Goal: Transaction & Acquisition: Book appointment/travel/reservation

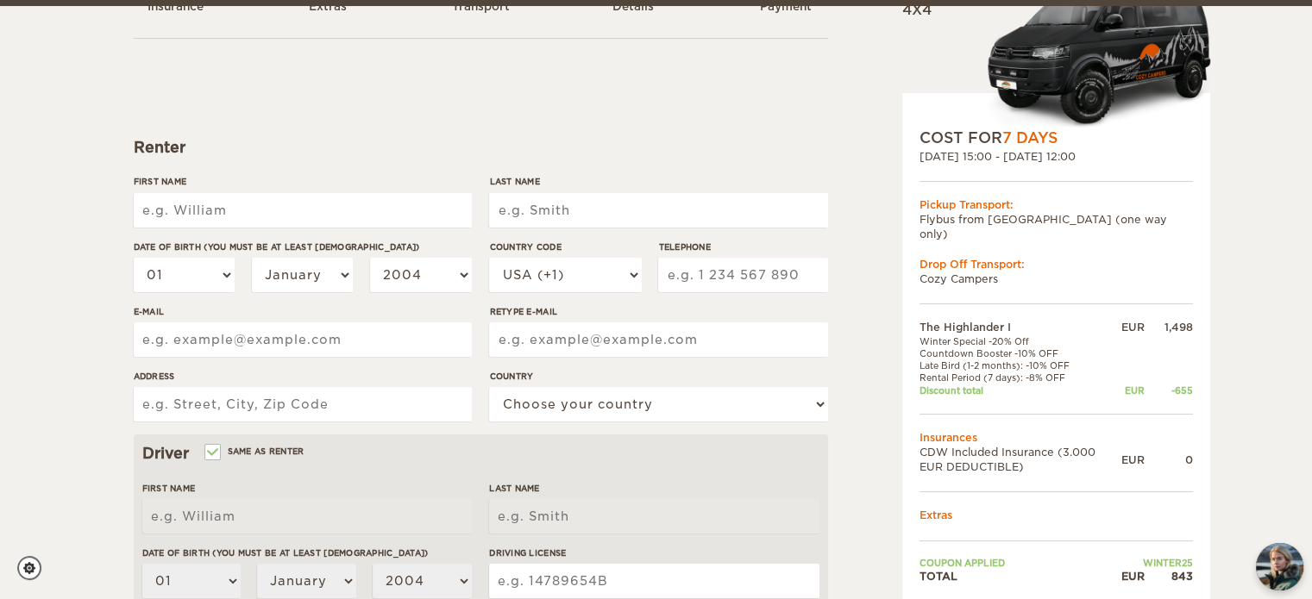
scroll to position [138, 0]
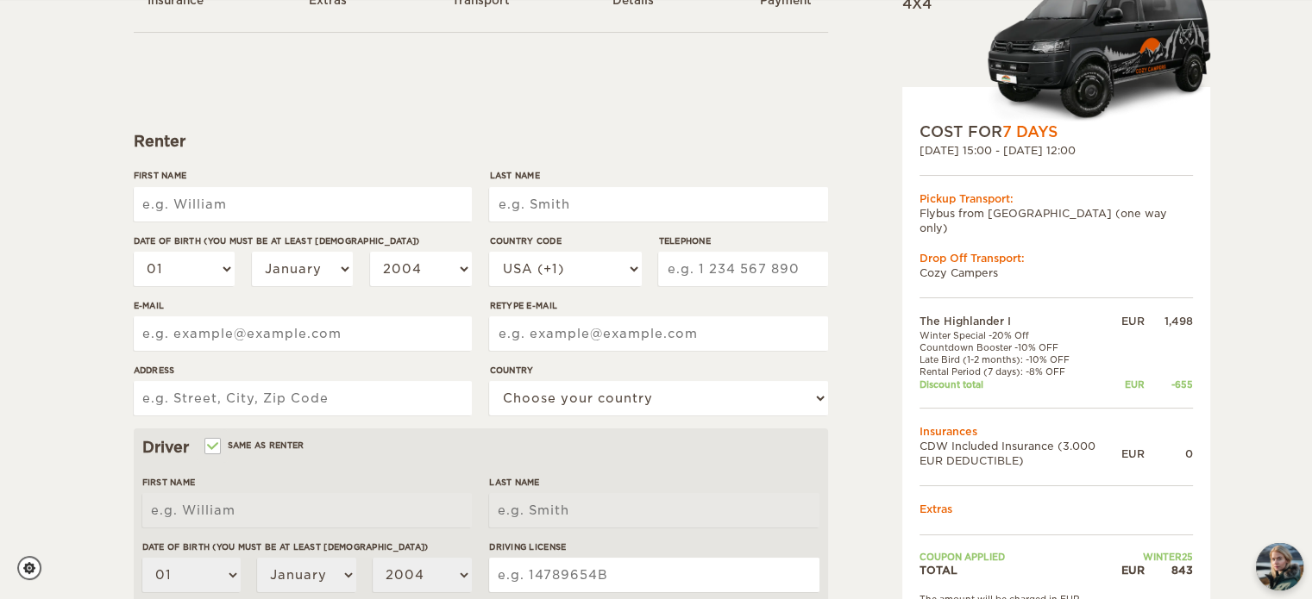
click at [1007, 153] on div "16. Nov 2025 15:00 - 23. Nov 2025 12:00" at bounding box center [1055, 150] width 273 height 15
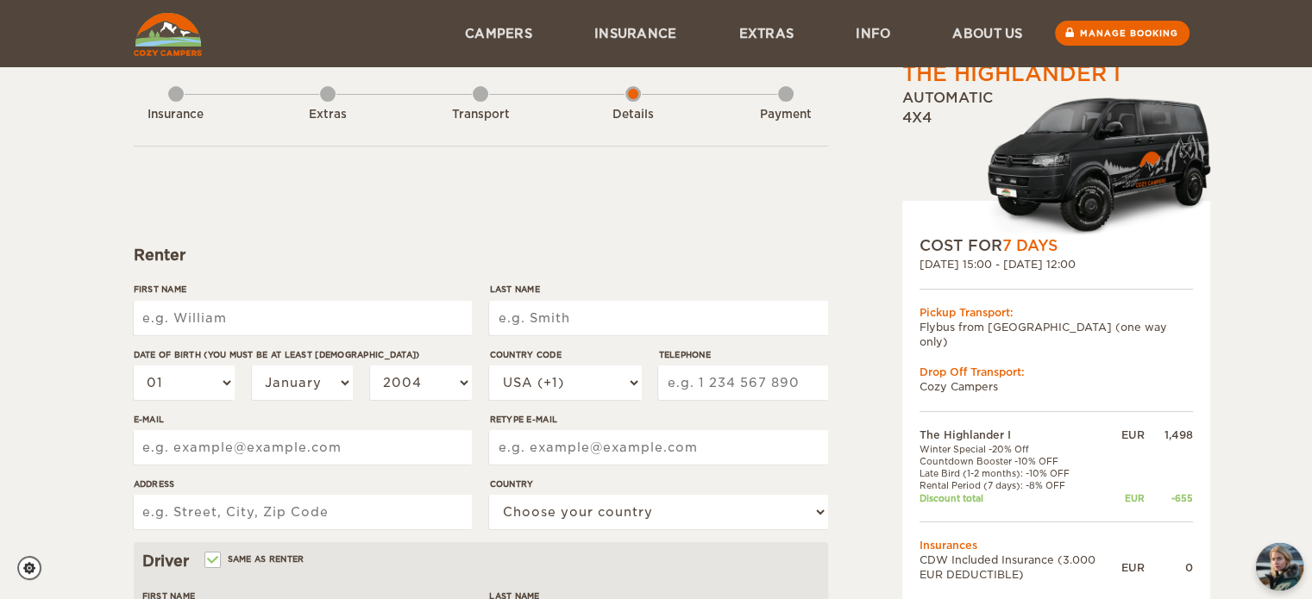
scroll to position [0, 0]
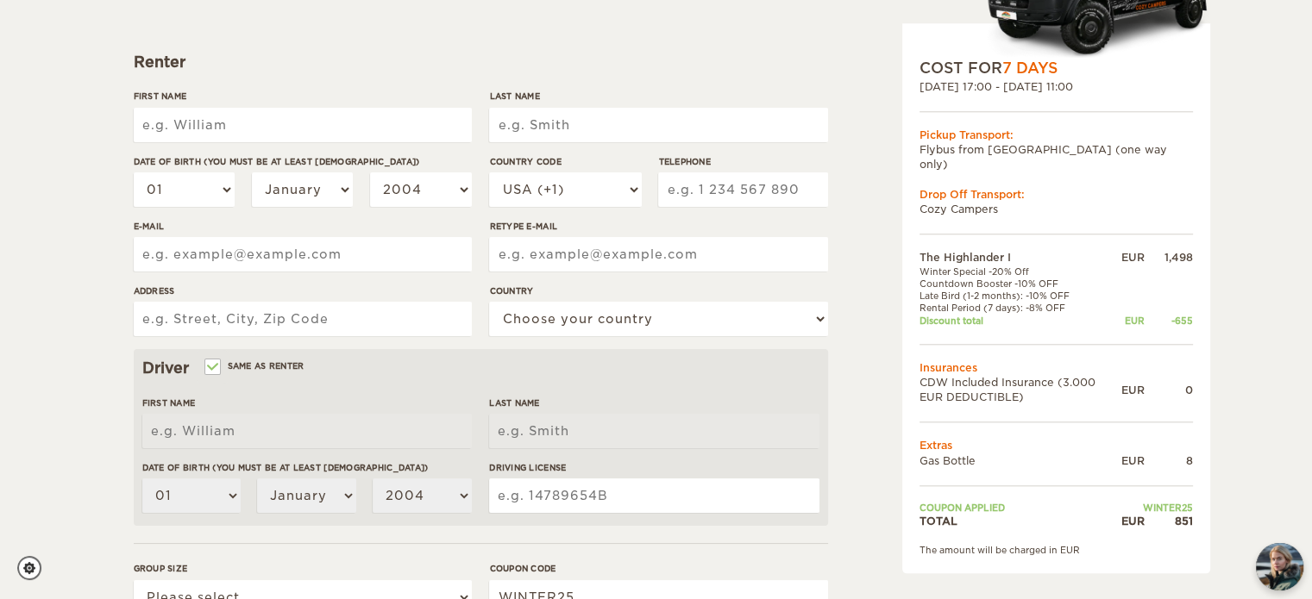
scroll to position [237, 0]
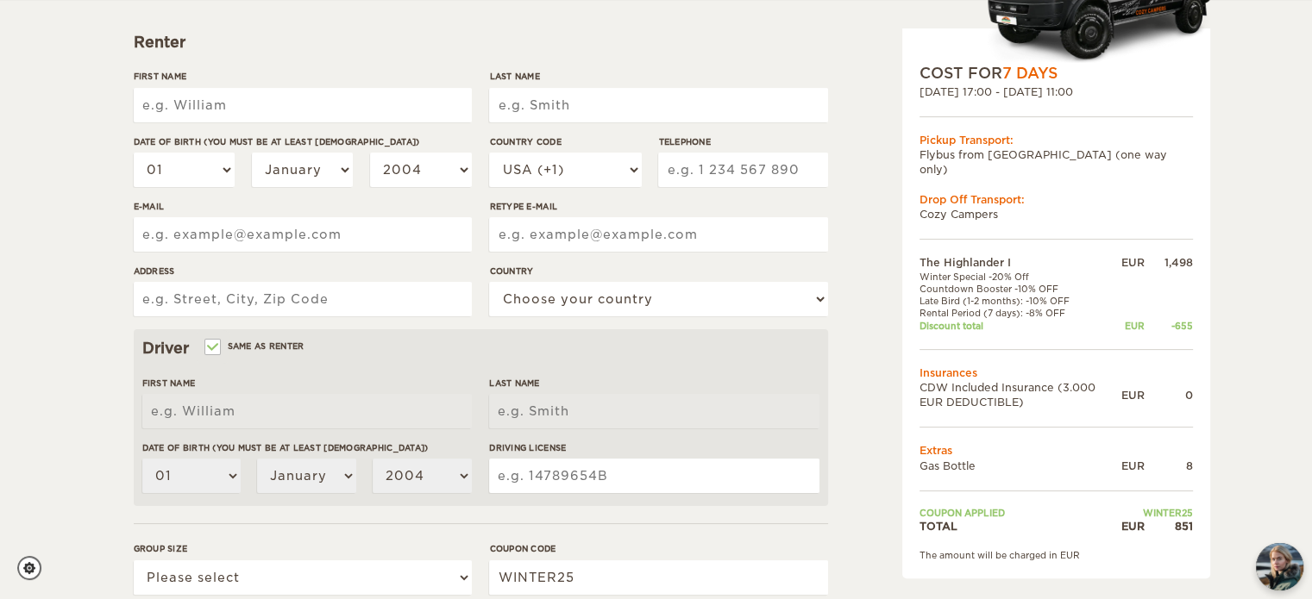
click at [299, 116] on input "First Name" at bounding box center [303, 105] width 338 height 34
type input "J"
type input "[PERSON_NAME]"
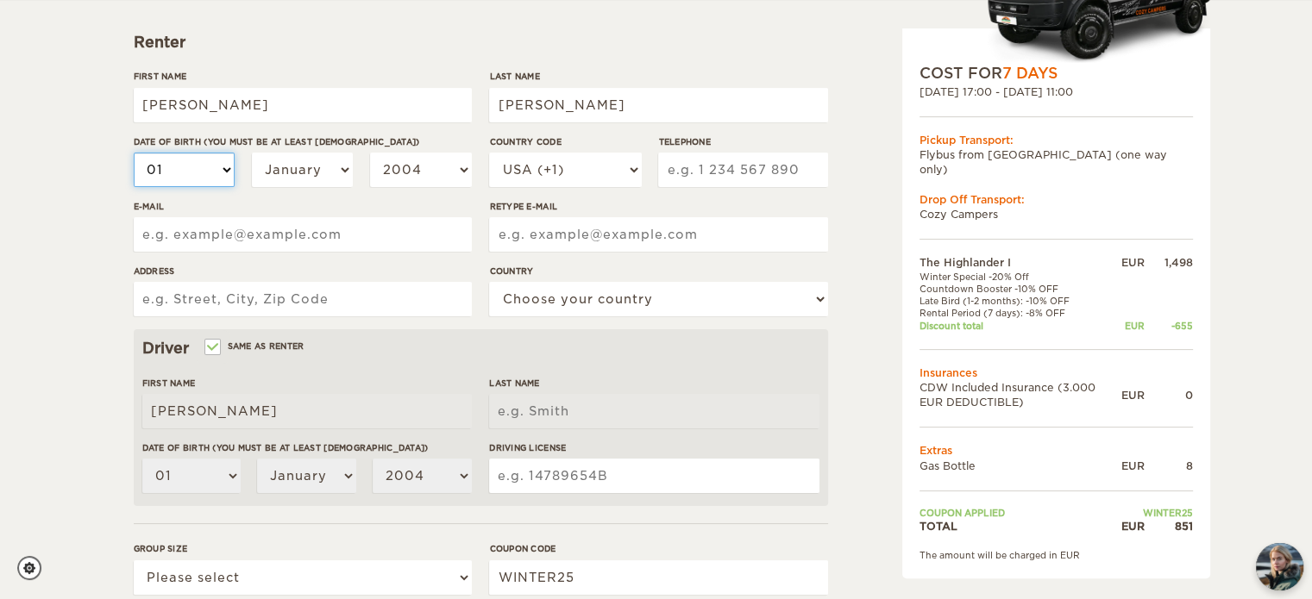
type input "Ortega Garcia"
click at [215, 174] on select "01 02 03 04 05 06 07 08 09 10 11 12 13 14 15 16 17 18 19 20 21 22 23 24 25 26 2…" at bounding box center [185, 170] width 102 height 34
select select "11"
click at [134, 153] on select "01 02 03 04 05 06 07 08 09 10 11 12 13 14 15 16 17 18 19 20 21 22 23 24 25 26 2…" at bounding box center [185, 170] width 102 height 34
select select "11"
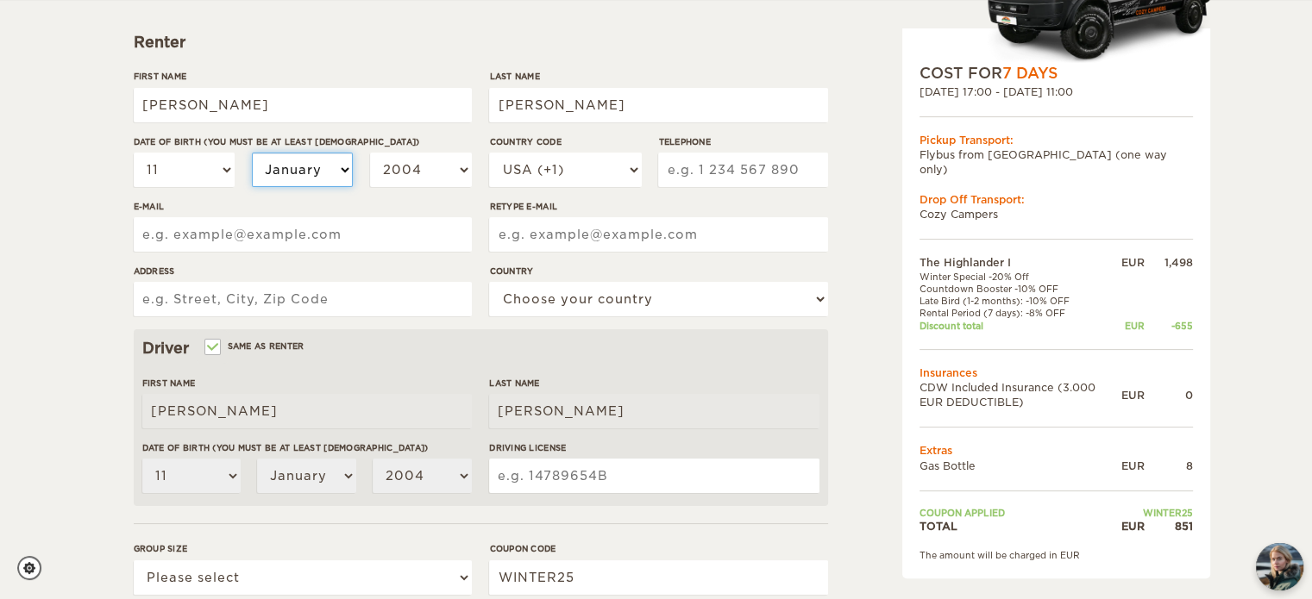
click at [316, 162] on select "January February March April May June July August September October November De…" at bounding box center [303, 170] width 102 height 34
select select "08"
click at [252, 153] on select "January February March April May June July August September October November De…" at bounding box center [303, 170] width 102 height 34
select select "08"
click at [455, 184] on select "2004 2003 2002 2001 2000 1999 1998 1997 1996 1995 1994 1993 1992 1991 1990 1989…" at bounding box center [421, 170] width 102 height 34
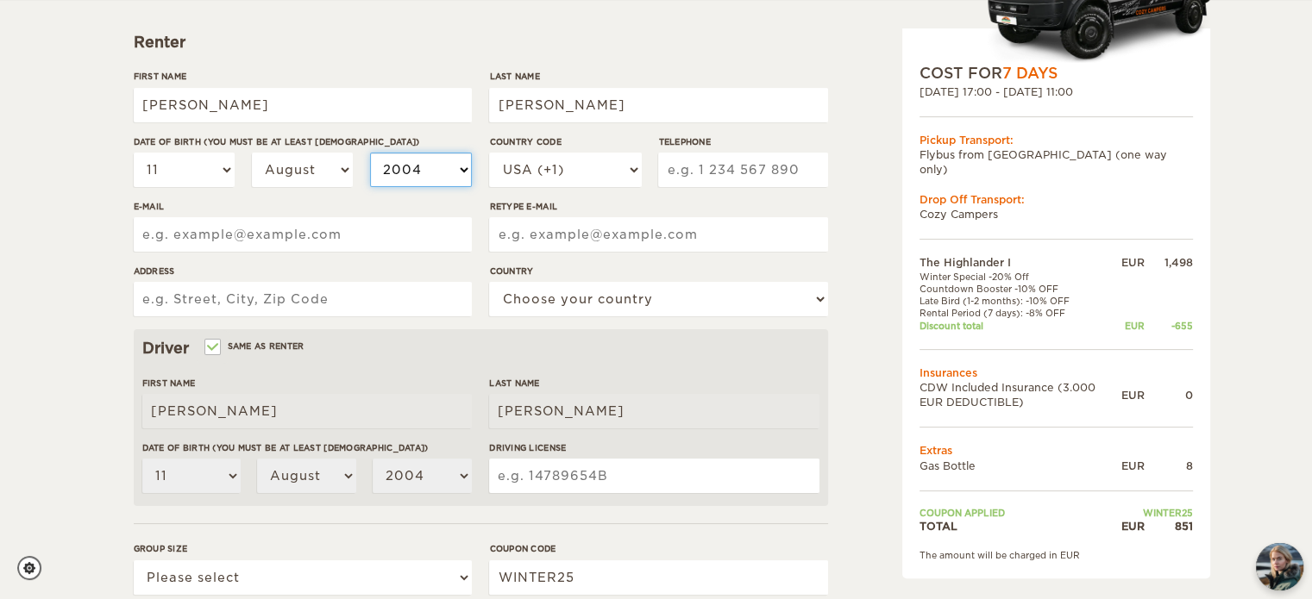
select select "1993"
click at [370, 153] on select "2004 2003 2002 2001 2000 1999 1998 1997 1996 1995 1994 1993 1992 1991 1990 1989…" at bounding box center [421, 170] width 102 height 34
select select "1993"
click at [609, 175] on select "USA (+1) UK (+44) Germany (+49) Algeria (+213) Andorra (+376) Angola (+244) Ang…" at bounding box center [565, 170] width 152 height 34
select select "34"
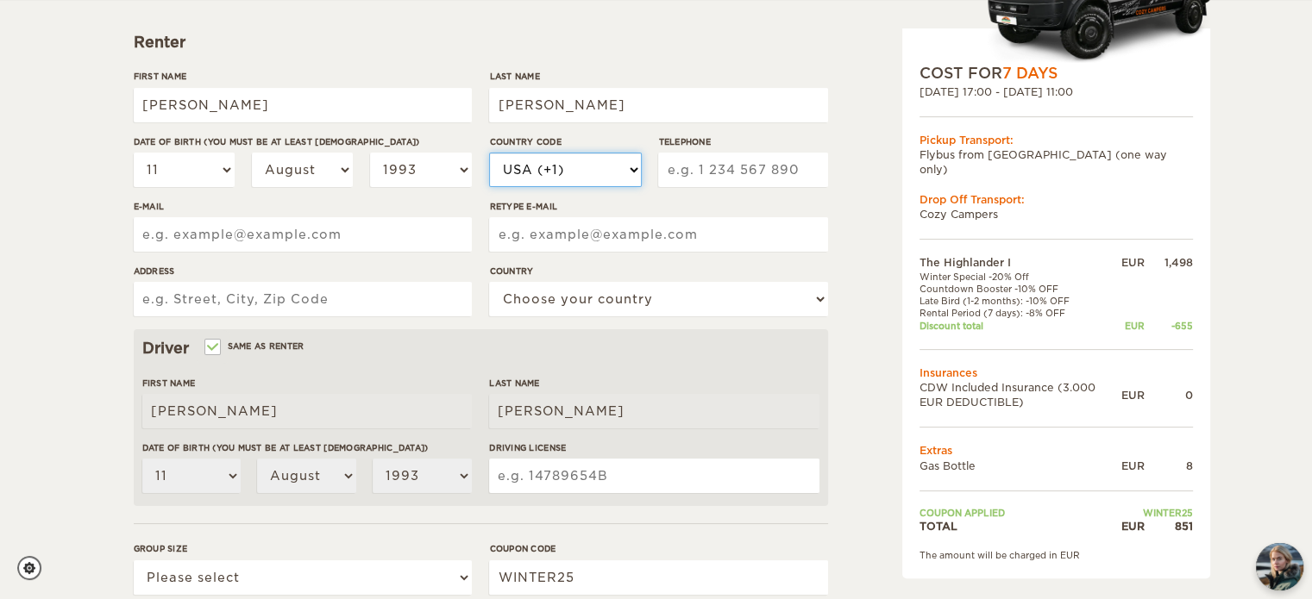
click at [489, 153] on select "USA (+1) UK (+44) Germany (+49) Algeria (+213) Andorra (+376) Angola (+244) Ang…" at bounding box center [565, 170] width 152 height 34
click at [701, 176] on input "Telephone" at bounding box center [742, 170] width 169 height 34
type input "638526891"
click at [279, 240] on input "E-mail" at bounding box center [303, 234] width 338 height 34
type input "G"
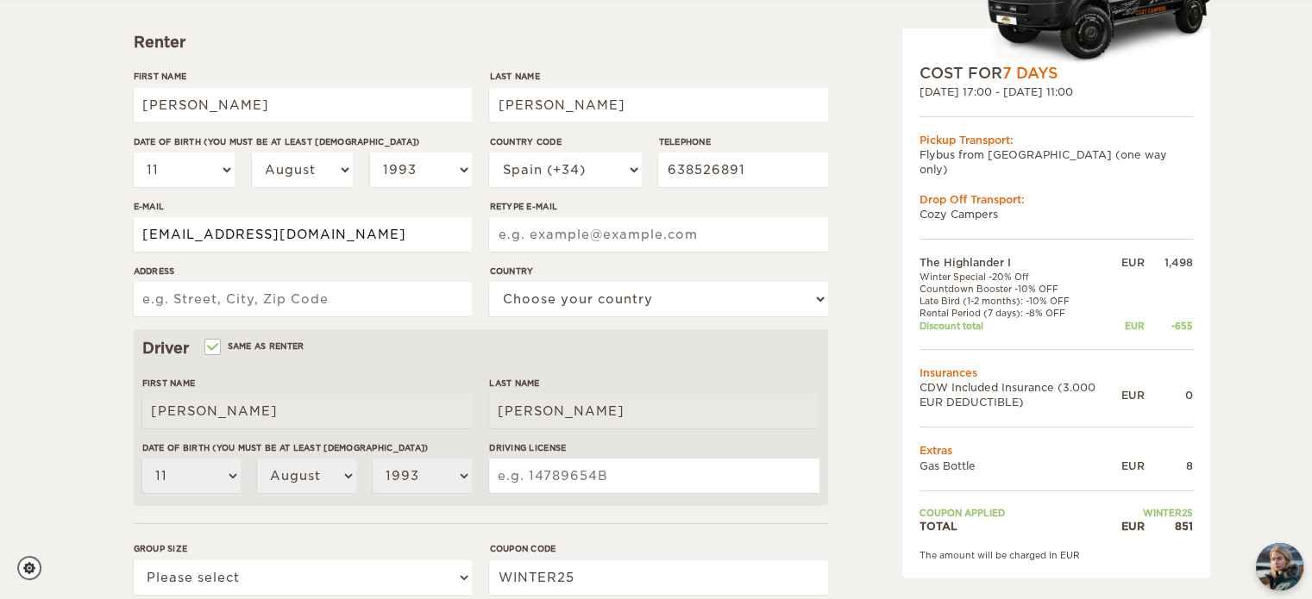
type input "guillermortg@gmail.com"
click at [237, 298] on input "Address" at bounding box center [303, 299] width 338 height 34
click at [341, 291] on input "camino coscollar" at bounding box center [303, 299] width 338 height 34
type input "camino coscollar 10"
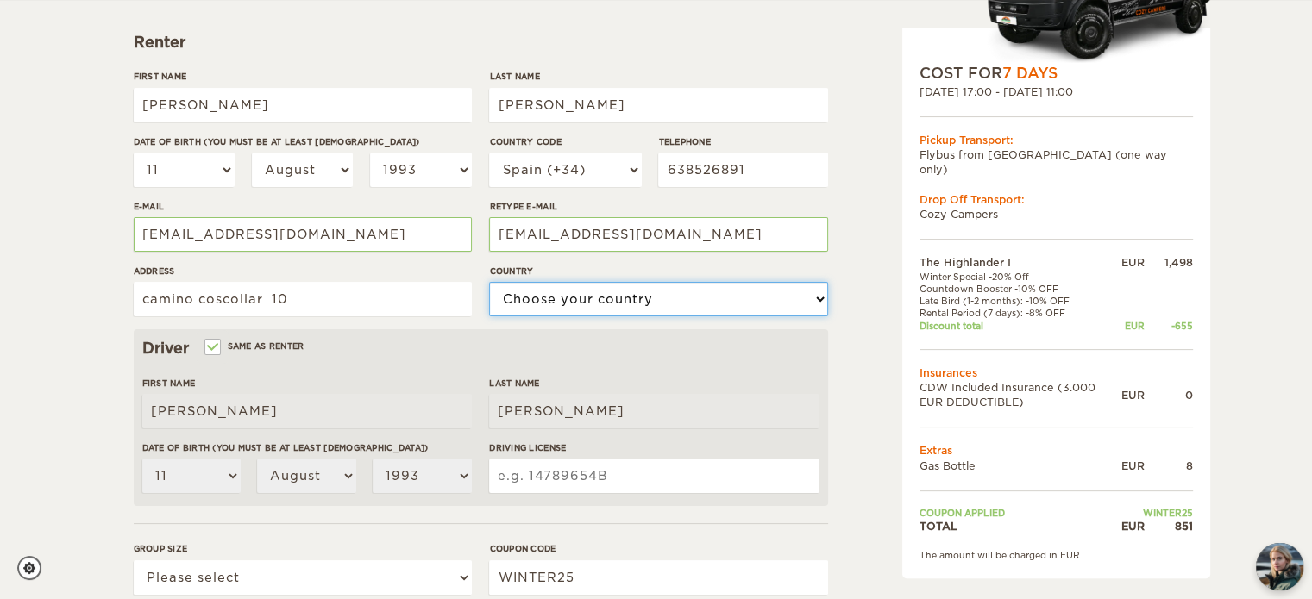
click at [552, 289] on select "Choose your country United States United Kingdom Germany Afghanistan Albania Al…" at bounding box center [658, 299] width 338 height 34
select select "196"
click at [489, 282] on select "Choose your country United States United Kingdom Germany Afghanistan Albania Al…" at bounding box center [658, 299] width 338 height 34
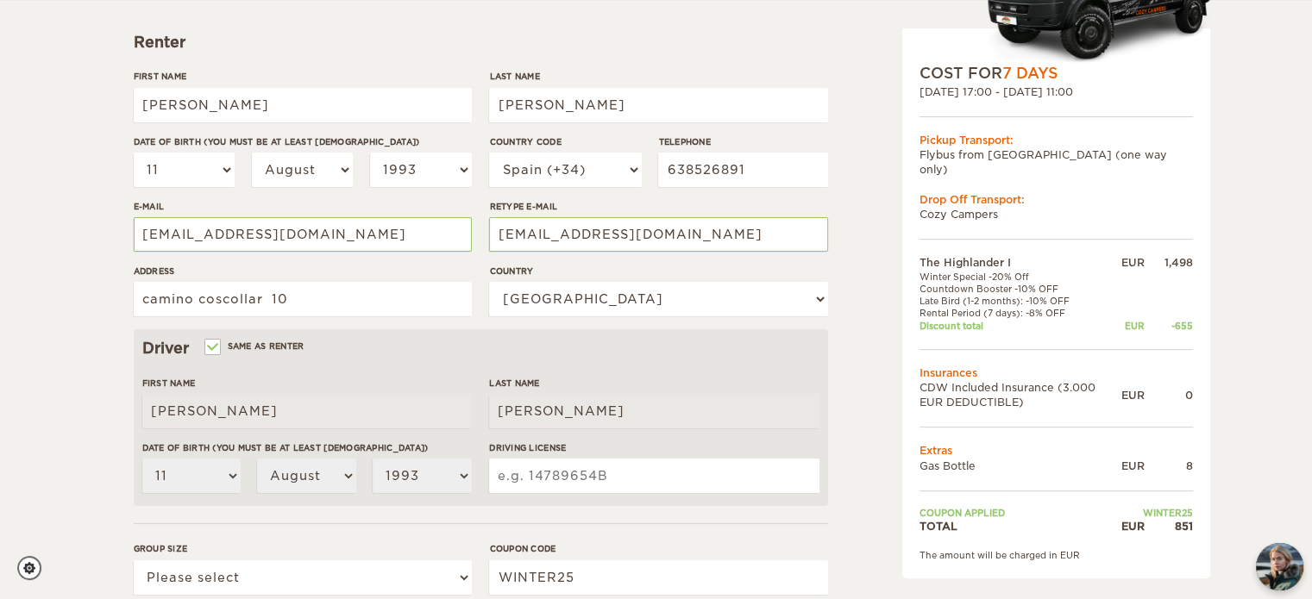
drag, startPoint x: 1305, startPoint y: 176, endPoint x: 1324, endPoint y: 196, distance: 27.4
click at [1311, 196] on html "WINTER SPECIAL Up to 50% OFF winter rentals Days 9 9 0 0 4 4 5 5 Hours 9 9 0 0 …" at bounding box center [656, 323] width 1312 height 1121
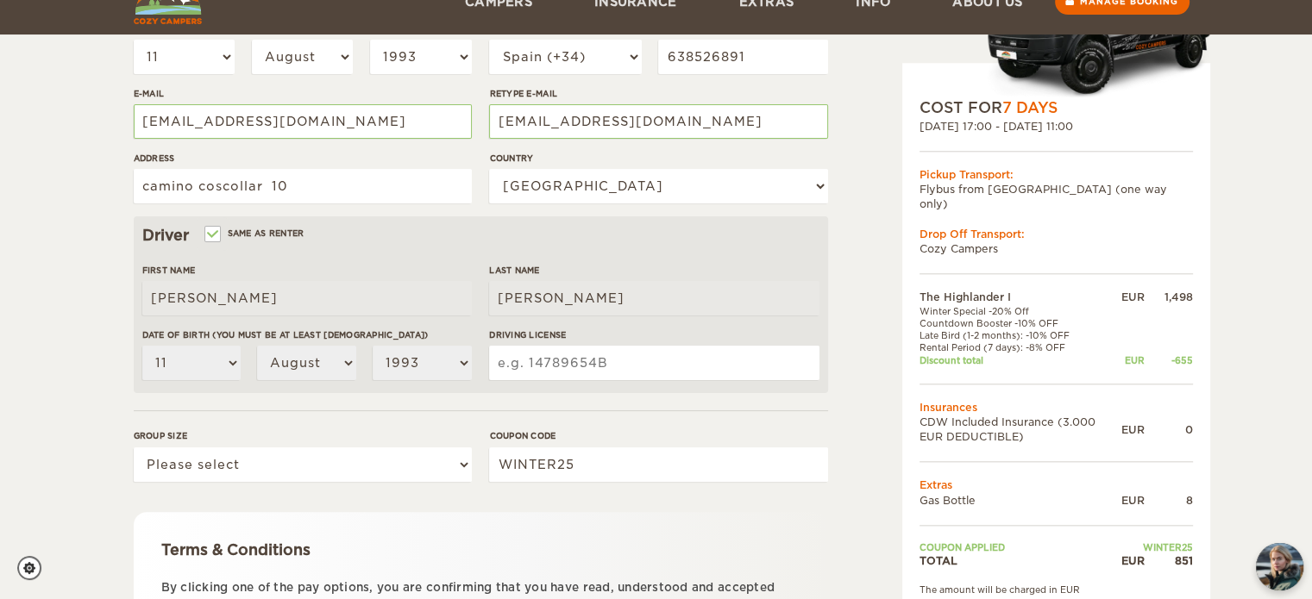
scroll to position [406, 0]
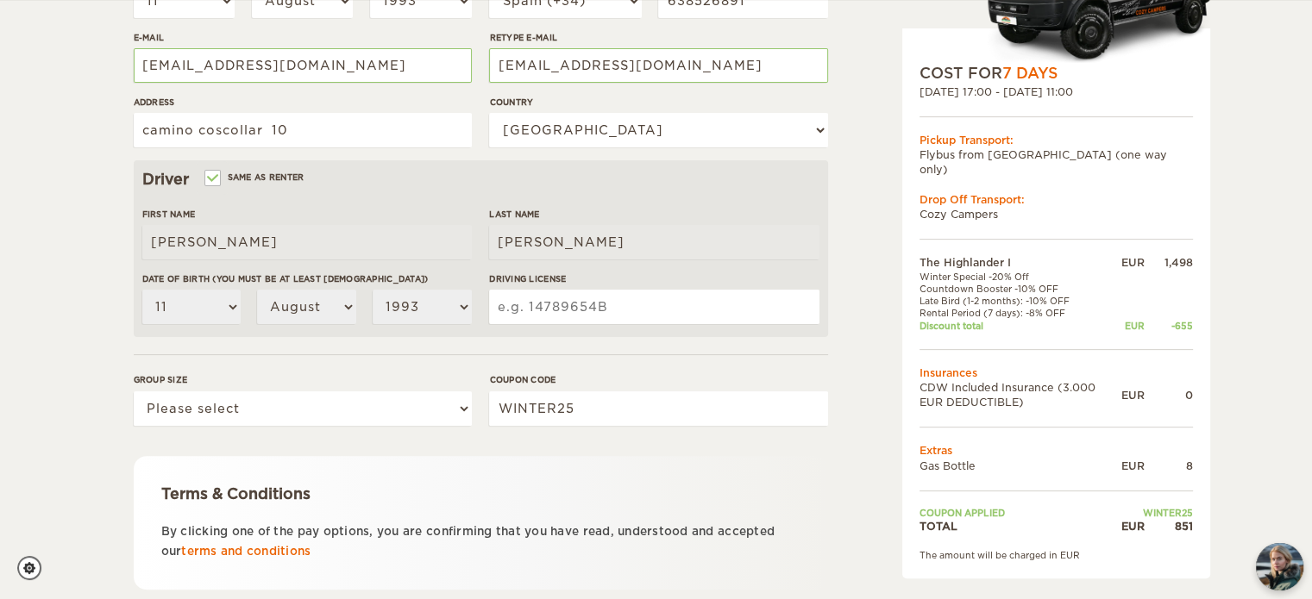
click at [542, 315] on input "Driving License" at bounding box center [653, 307] width 329 height 34
type input "48586808K"
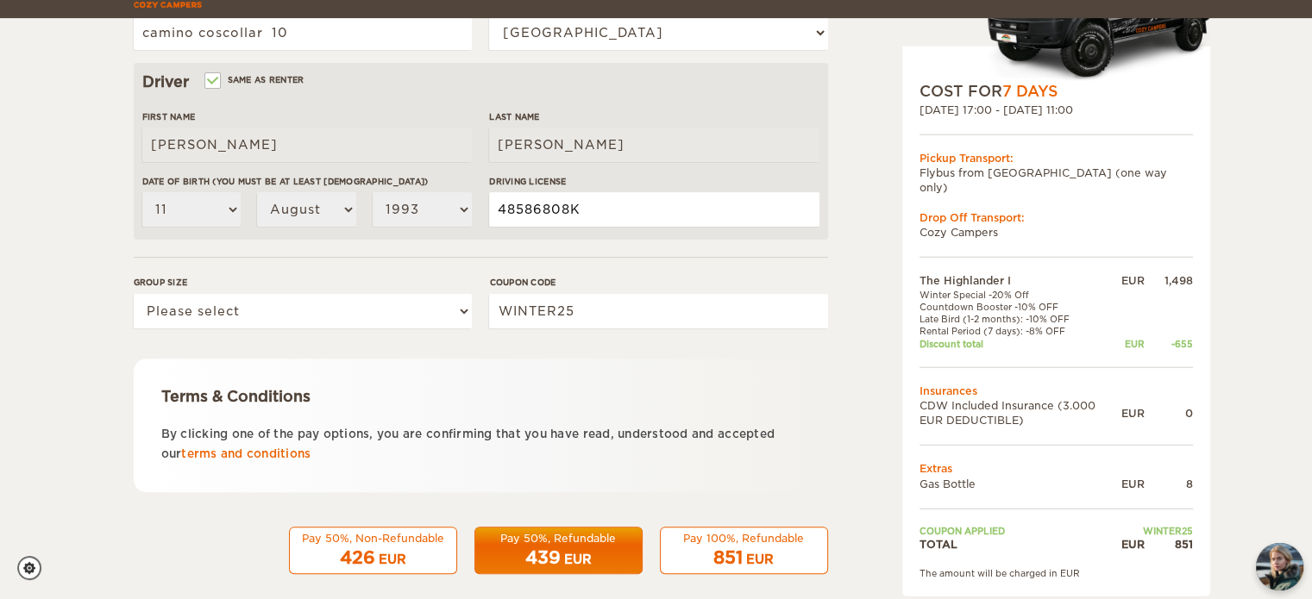
scroll to position [521, 0]
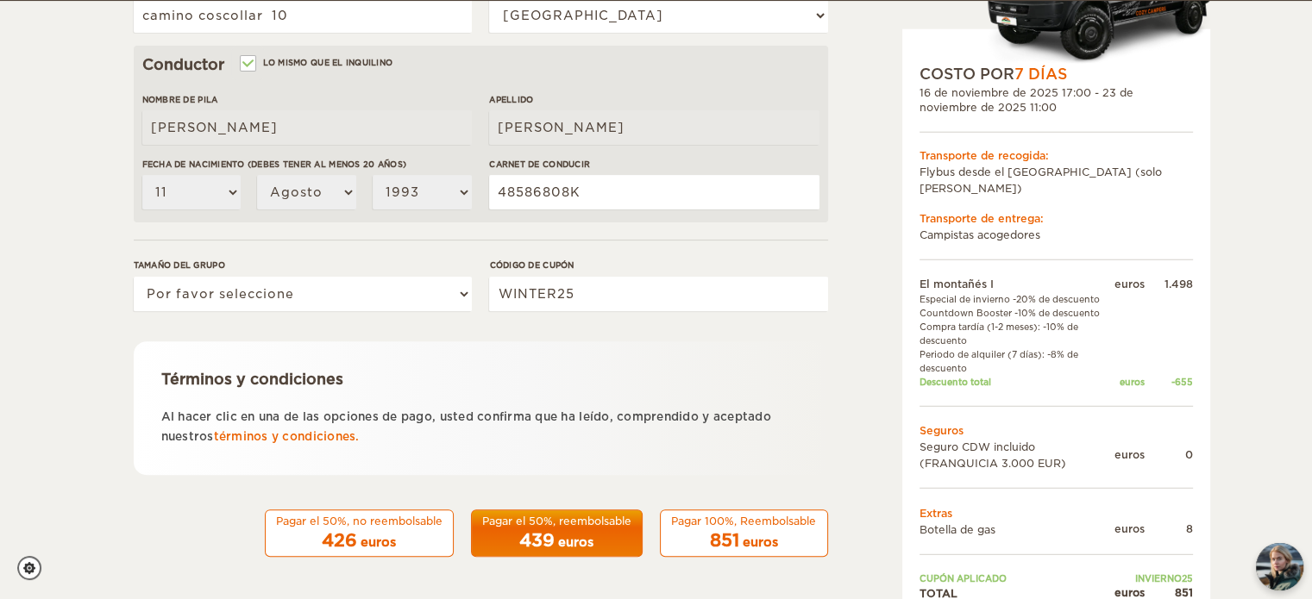
click at [441, 316] on div "Tamaño del grupo Por favor seleccione 1 2" at bounding box center [303, 291] width 338 height 65
click at [450, 302] on select "Por favor seleccione 1 2" at bounding box center [303, 294] width 338 height 34
select select "2"
click at [134, 277] on select "Por favor seleccione 1 2" at bounding box center [303, 294] width 338 height 34
click at [678, 344] on div "Términos y condiciones Al hacer clic en una de las opciones de pago, usted conf…" at bounding box center [481, 408] width 694 height 134
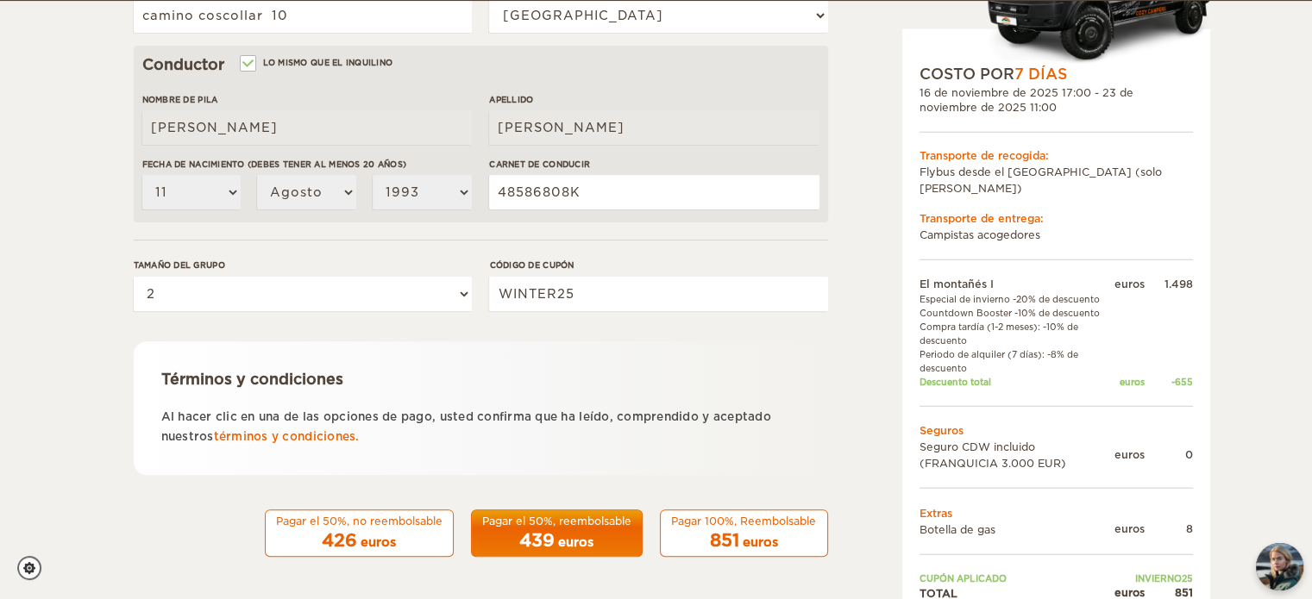
scroll to position [533, 0]
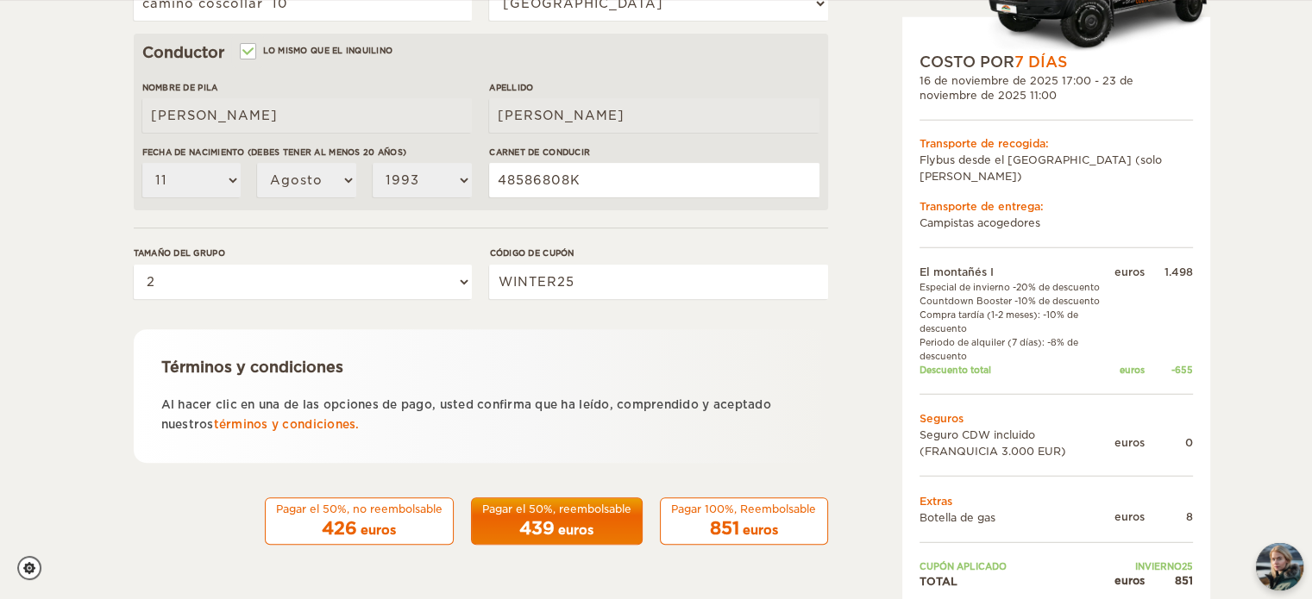
click at [758, 529] on font "euros" at bounding box center [759, 530] width 35 height 14
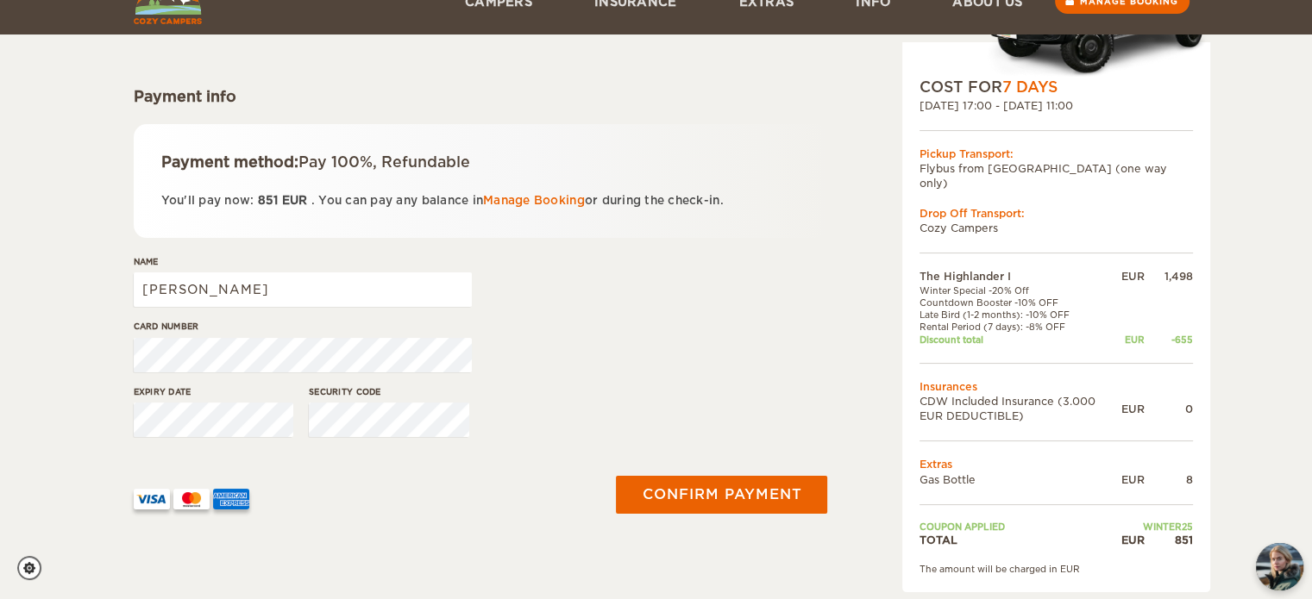
scroll to position [183, 0]
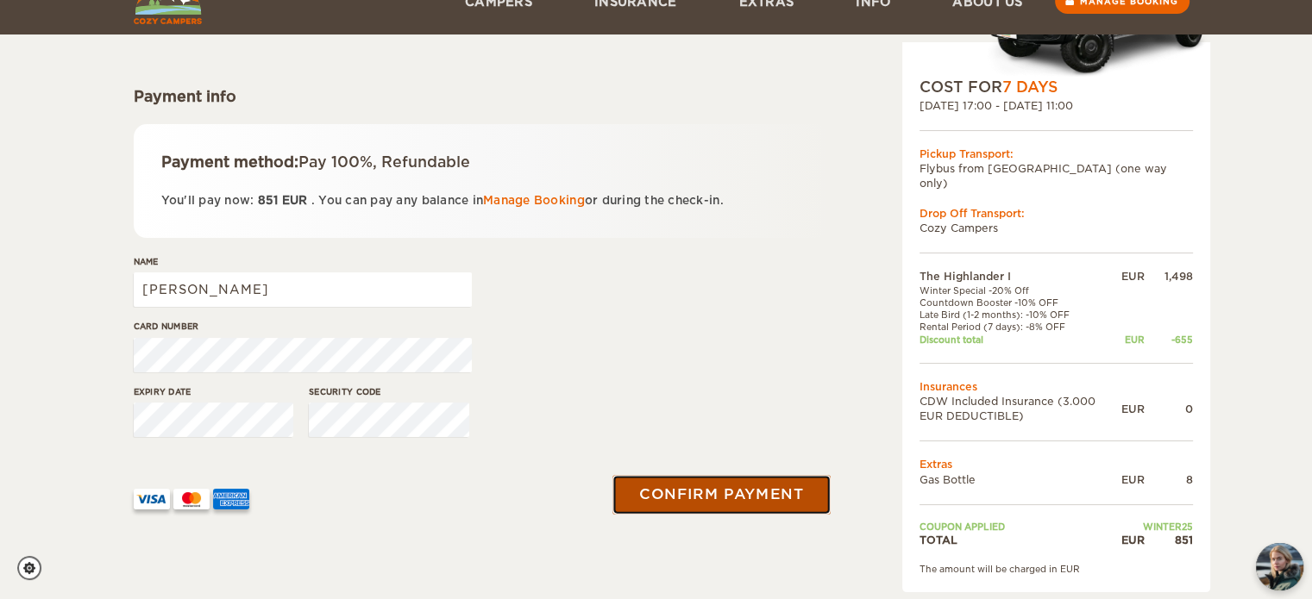
click at [712, 485] on button "Confirm payment" at bounding box center [721, 494] width 217 height 39
